Goal: Check status: Check status

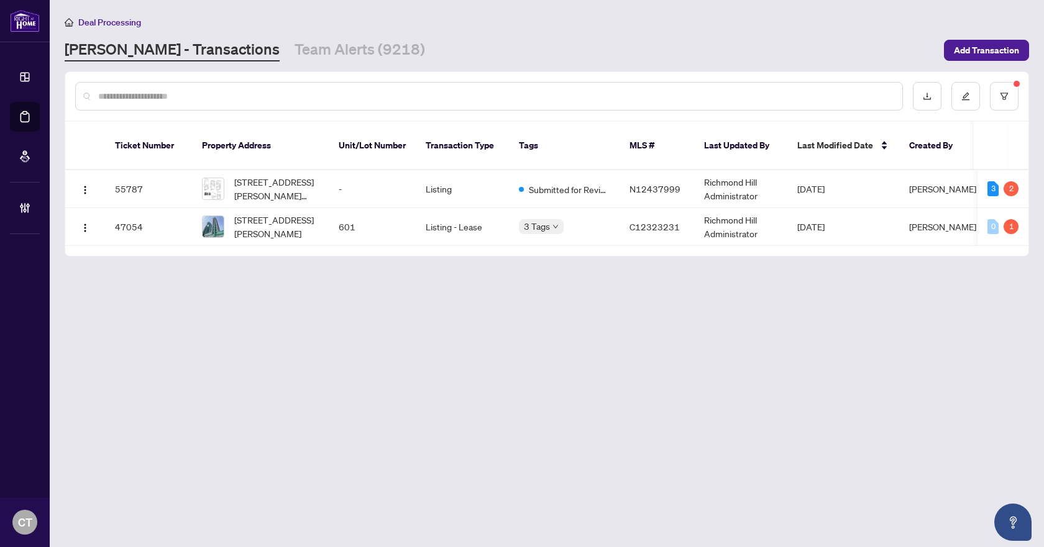
click at [288, 35] on div "Deal Processing [PERSON_NAME] - Transactions Team Alerts (9218) Add Transaction" at bounding box center [547, 38] width 964 height 47
click at [295, 55] on link "Team Alerts (9218)" at bounding box center [360, 50] width 130 height 22
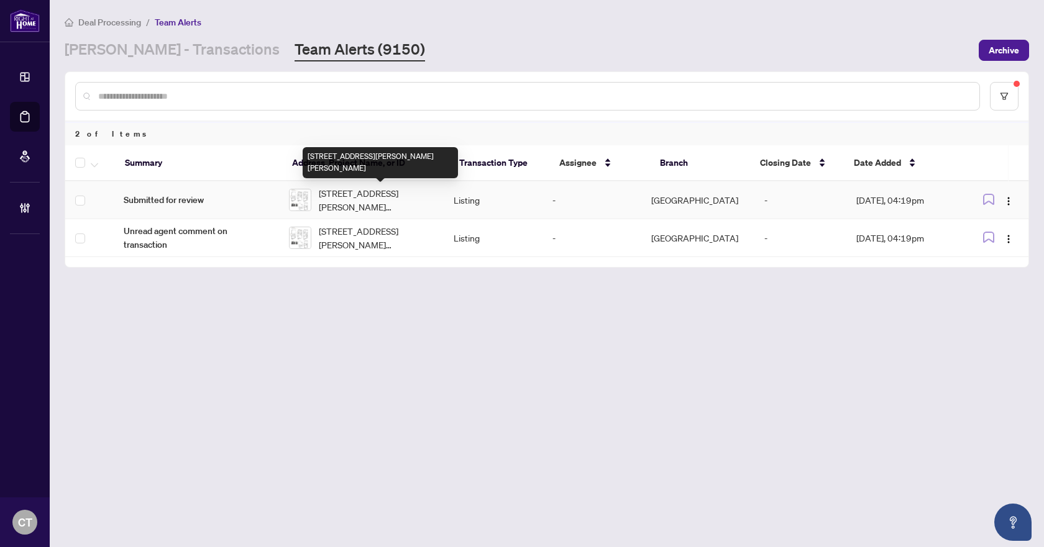
click at [404, 202] on span "[STREET_ADDRESS][PERSON_NAME][PERSON_NAME]" at bounding box center [376, 199] width 115 height 27
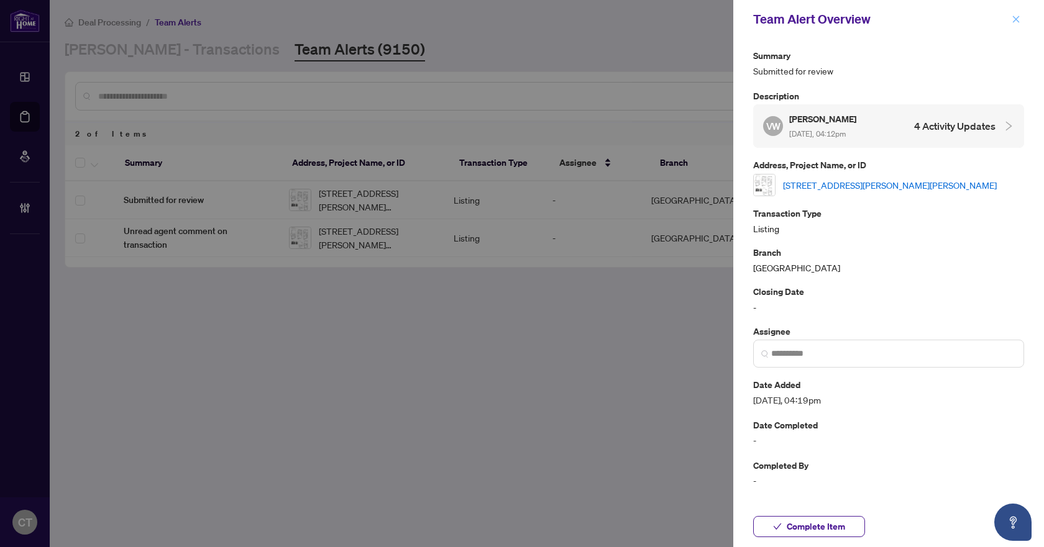
click at [1017, 15] on icon "close" at bounding box center [1016, 19] width 9 height 9
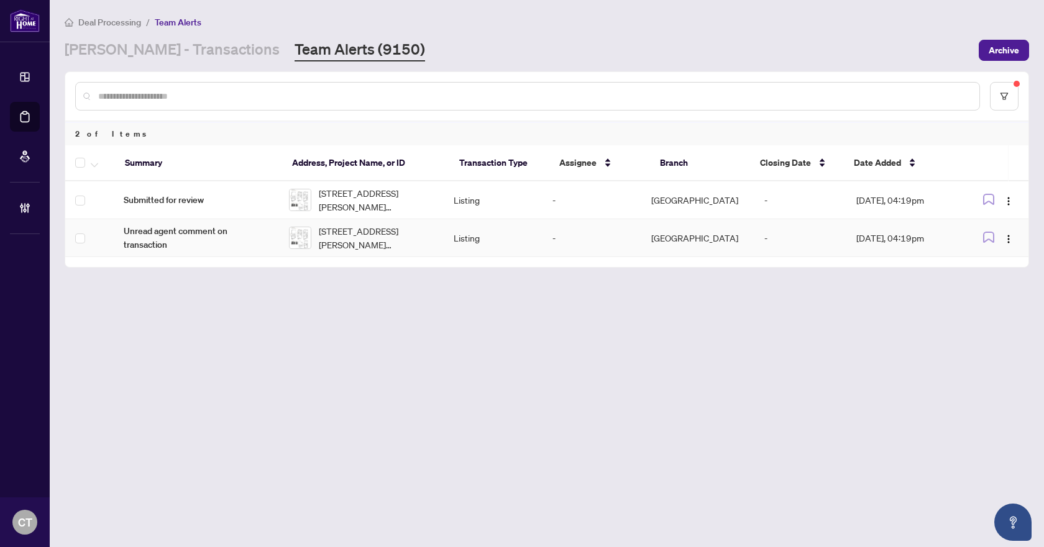
click at [414, 250] on span "[STREET_ADDRESS][PERSON_NAME][PERSON_NAME]" at bounding box center [376, 237] width 115 height 27
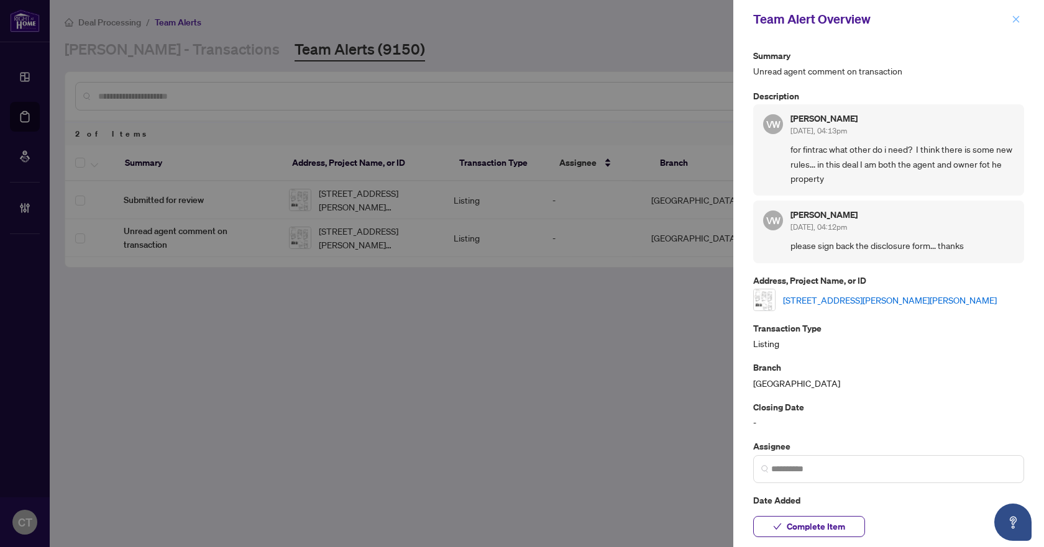
click at [1016, 21] on icon "close" at bounding box center [1016, 19] width 9 height 9
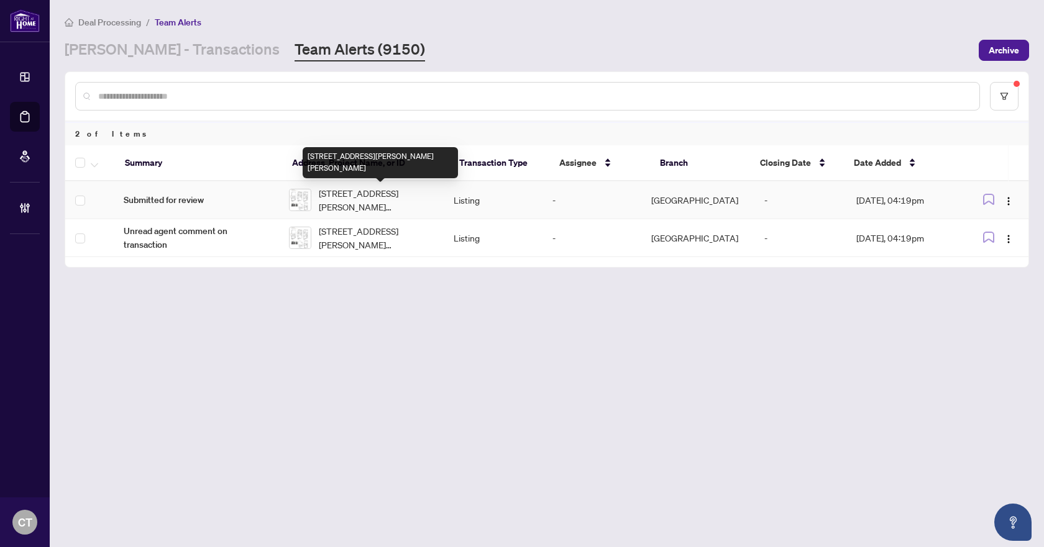
click at [359, 206] on span "[STREET_ADDRESS][PERSON_NAME][PERSON_NAME]" at bounding box center [376, 199] width 115 height 27
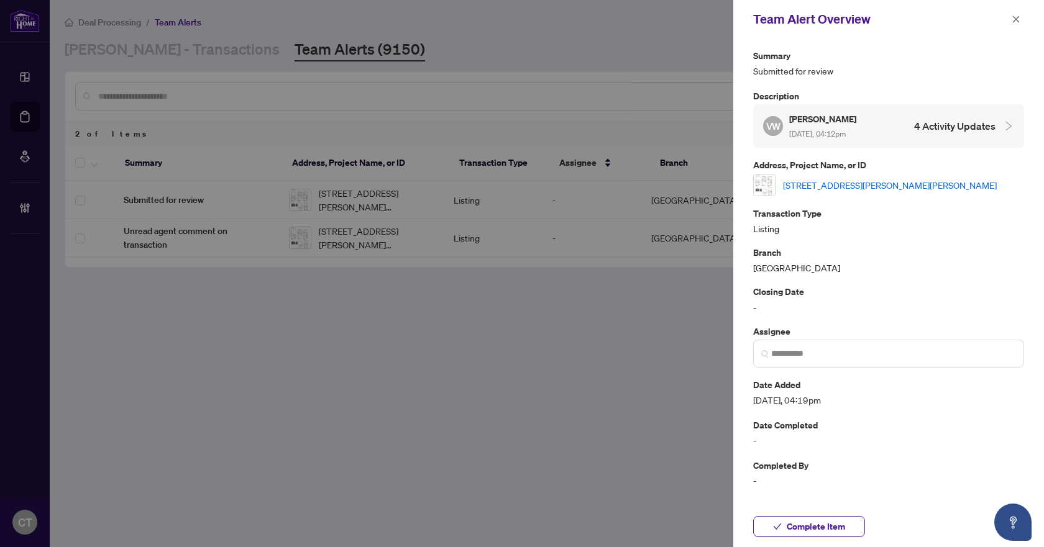
click at [810, 181] on link "[STREET_ADDRESS][PERSON_NAME][PERSON_NAME]" at bounding box center [890, 185] width 214 height 14
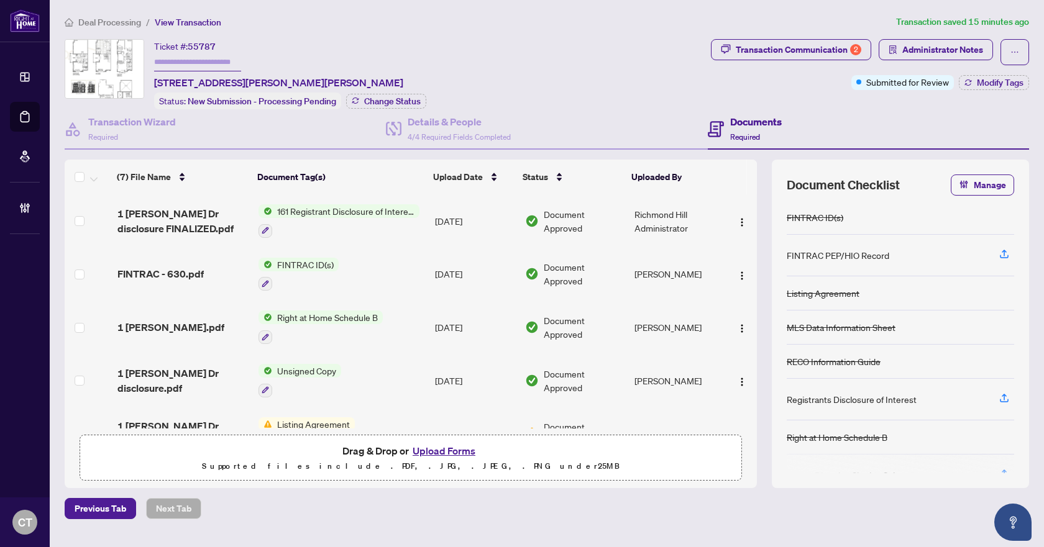
click at [205, 268] on div "FINTRAC - 630.pdf" at bounding box center [183, 274] width 132 height 15
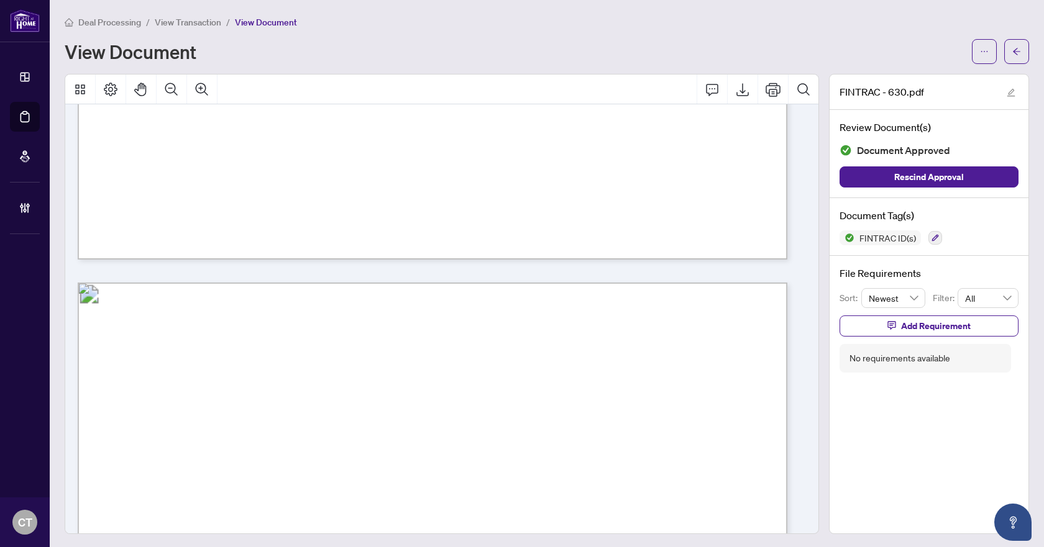
scroll to position [932, 0]
